Goal: Task Accomplishment & Management: Manage account settings

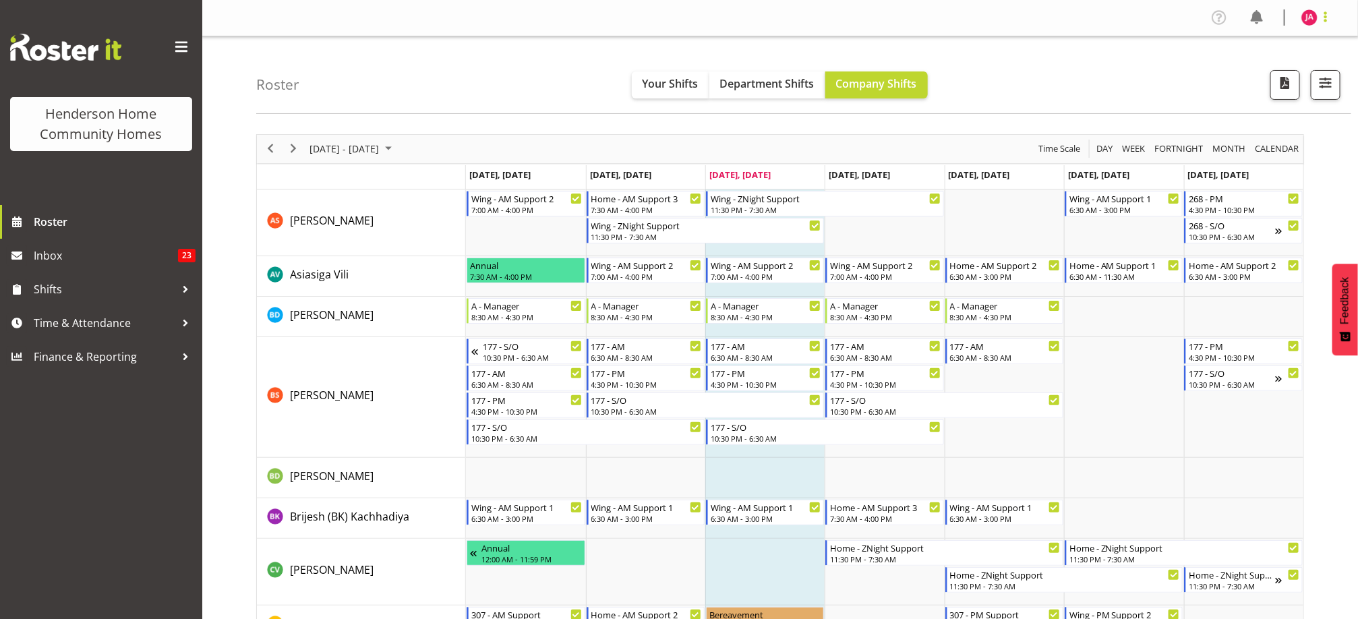
click at [1327, 15] on span at bounding box center [1325, 17] width 16 height 16
click at [1279, 67] on link "Log Out" at bounding box center [1268, 71] width 129 height 24
click at [288, 152] on span "Next" at bounding box center [293, 148] width 16 height 17
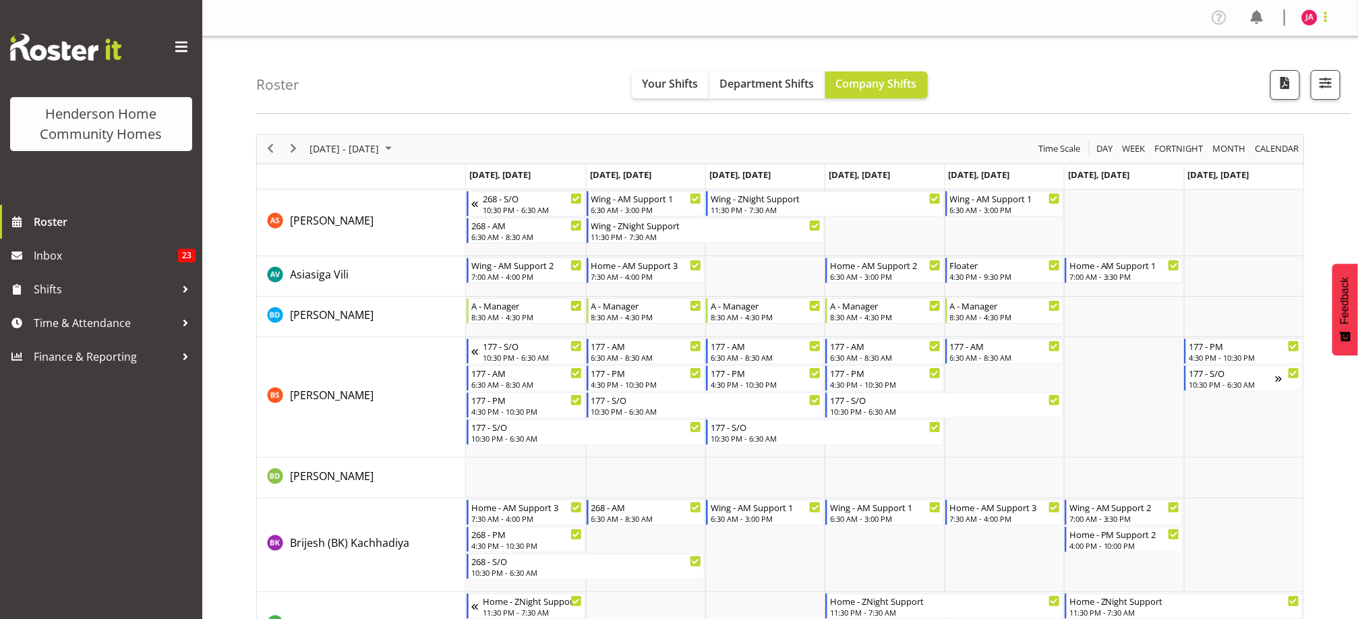
click at [1321, 15] on span at bounding box center [1325, 17] width 16 height 16
click at [1271, 65] on link "Log Out" at bounding box center [1268, 71] width 129 height 24
